Goal: Task Accomplishment & Management: Manage account settings

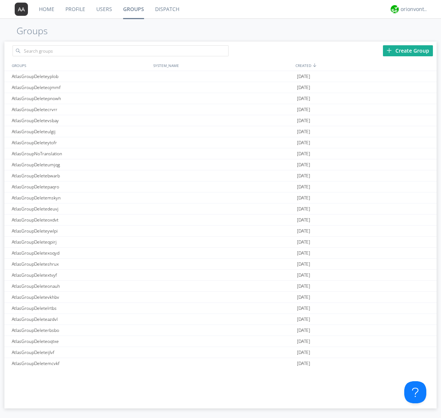
click at [408, 50] on div "Create Group" at bounding box center [408, 50] width 50 height 11
click at [133, 9] on link "Groups" at bounding box center [134, 9] width 32 height 18
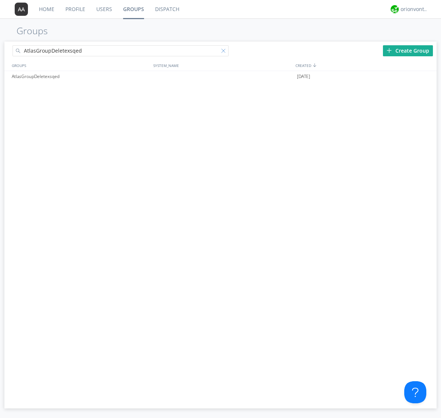
type input "AtlasGroupDeletexsqed"
click at [225, 52] on div at bounding box center [224, 52] width 7 height 7
type input "AtlasGroupDeletexsqed"
click at [81, 76] on div "AtlasGroupDeletexsqed" at bounding box center [81, 76] width 142 height 11
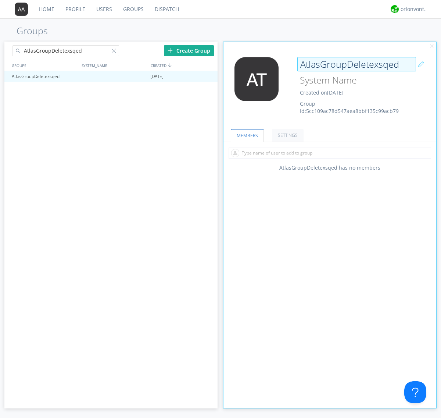
click at [330, 88] on div "AtlasGroupDeletexsqed Created on [DATE] Group Id: 5cc109ac78d547aea8bbf135c99ac…" at bounding box center [347, 86] width 107 height 58
click at [357, 64] on input "AtlasGroupDeletexsqed" at bounding box center [356, 64] width 119 height 15
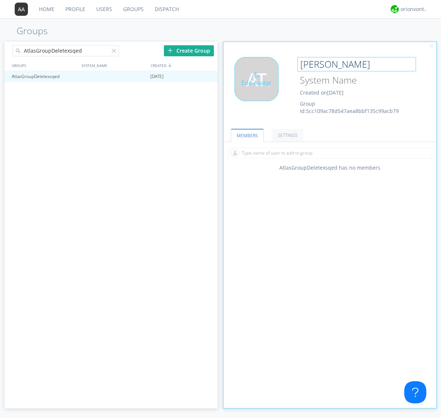
type input "[PERSON_NAME]"
click at [259, 88] on div "Edit Avatar" at bounding box center [257, 79] width 44 height 44
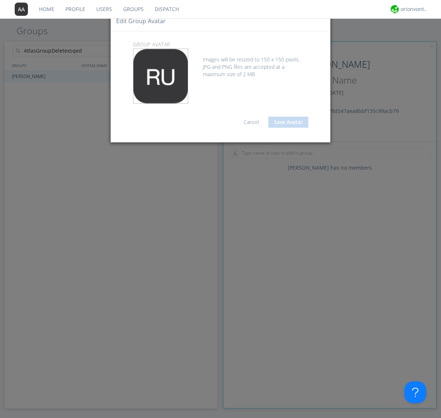
type input "C:\fakepath\selenium.png"
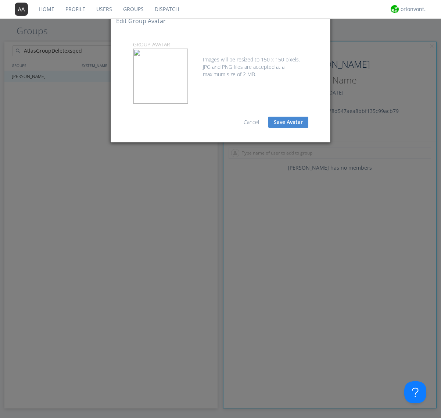
click at [288, 122] on button "Save Avatar" at bounding box center [288, 122] width 40 height 11
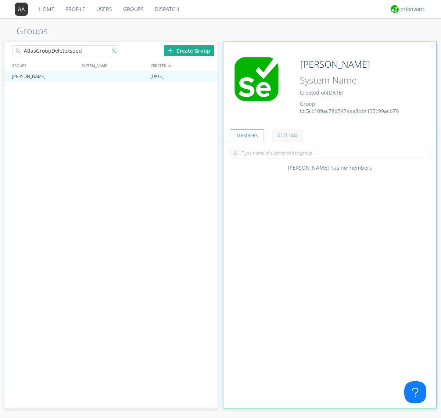
click at [115, 52] on div at bounding box center [115, 52] width 7 height 7
type input "[PERSON_NAME]"
click at [208, 76] on div at bounding box center [208, 77] width 7 height 6
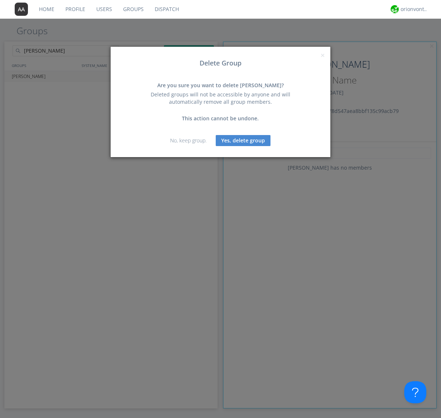
click at [243, 140] on button "Yes, delete group" at bounding box center [243, 140] width 55 height 11
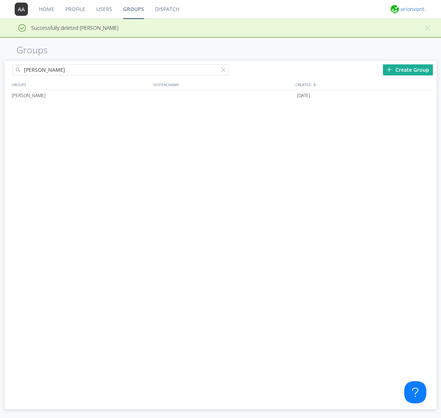
click at [412, 9] on div "orionvontas+atlas+automation+org2" at bounding box center [415, 9] width 28 height 7
